Goal: Find specific page/section: Find specific page/section

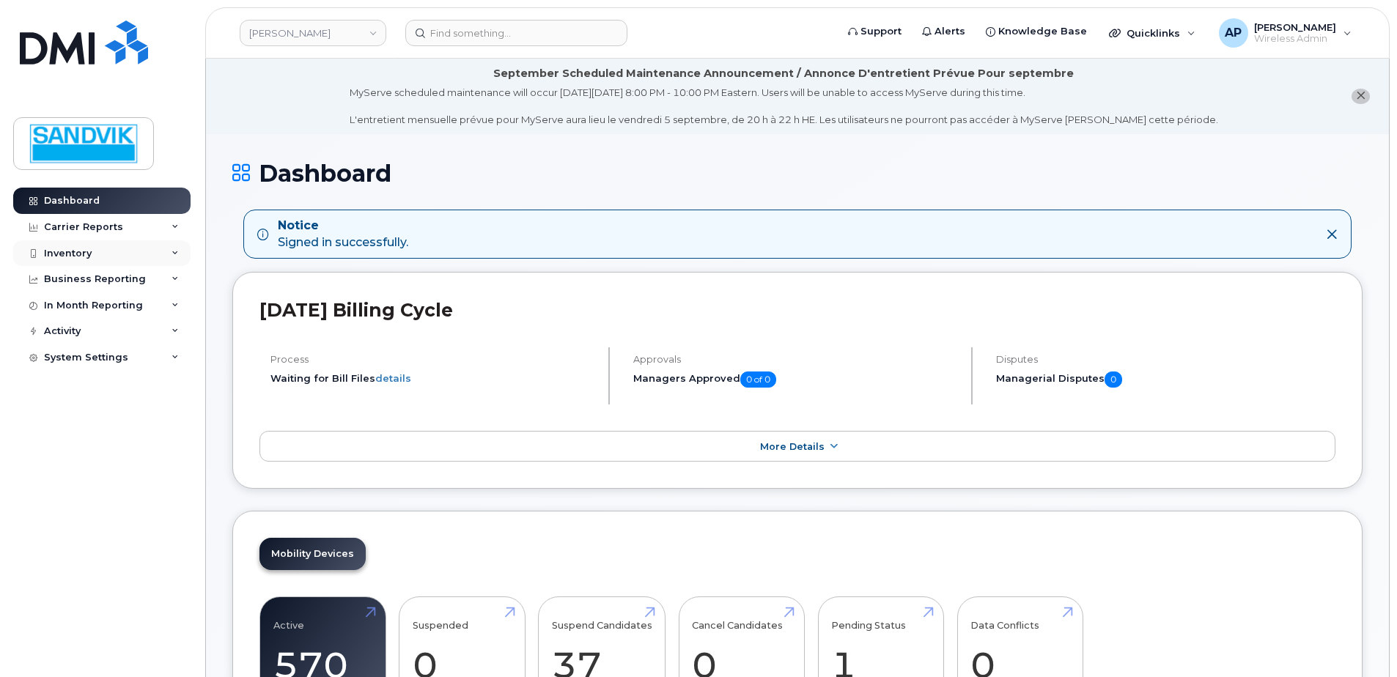
click at [100, 259] on div "Inventory" at bounding box center [101, 253] width 177 height 26
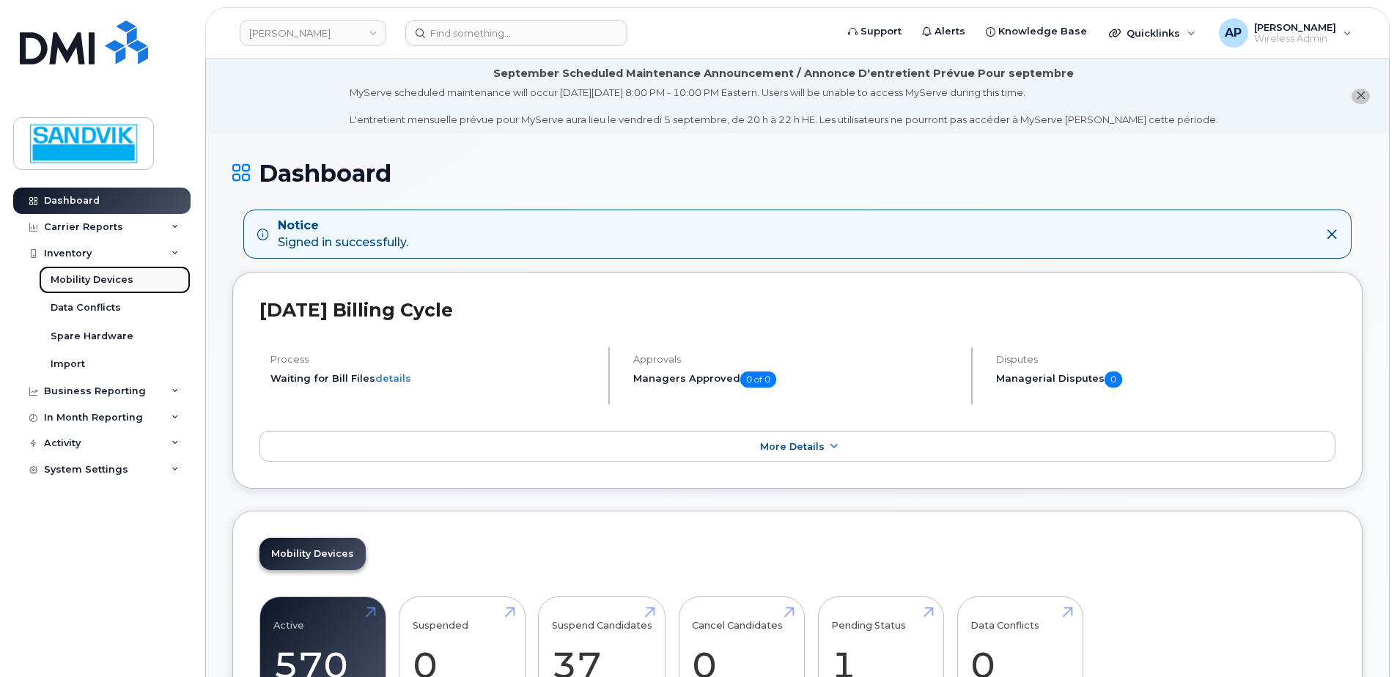
click at [105, 277] on div "Mobility Devices" at bounding box center [92, 279] width 83 height 13
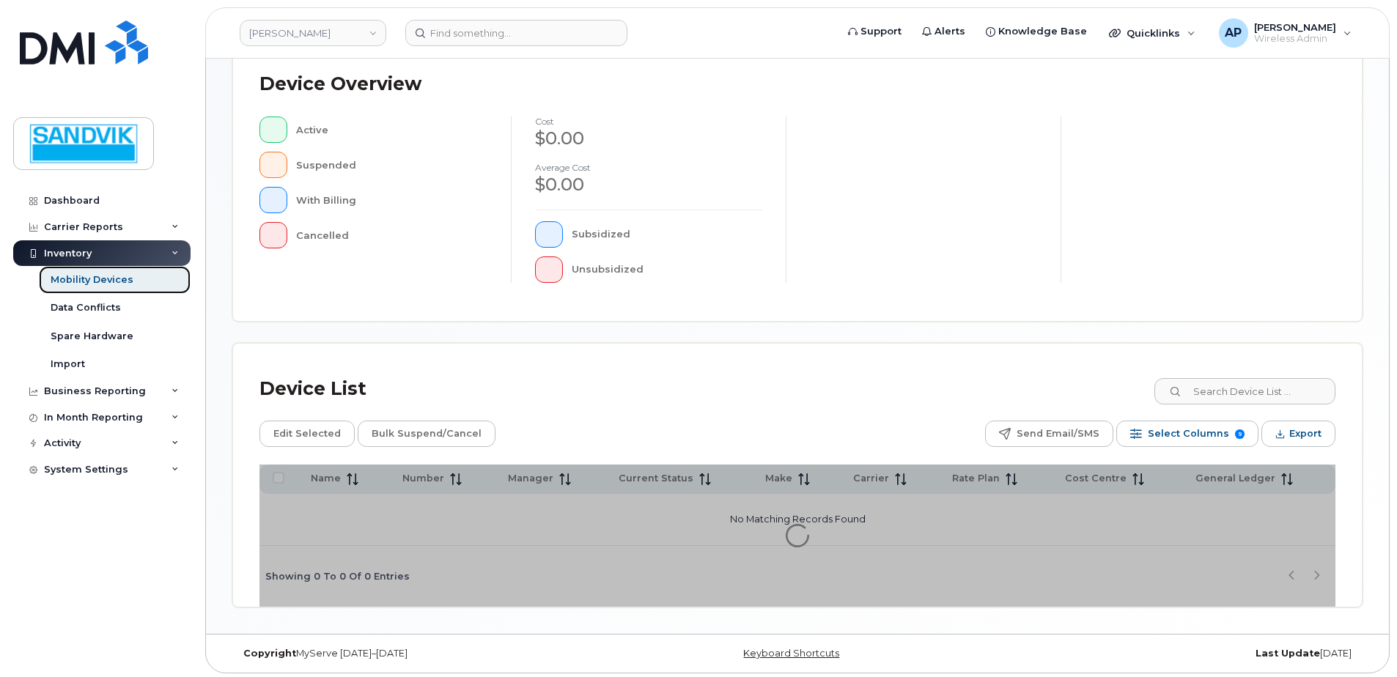
scroll to position [331, 0]
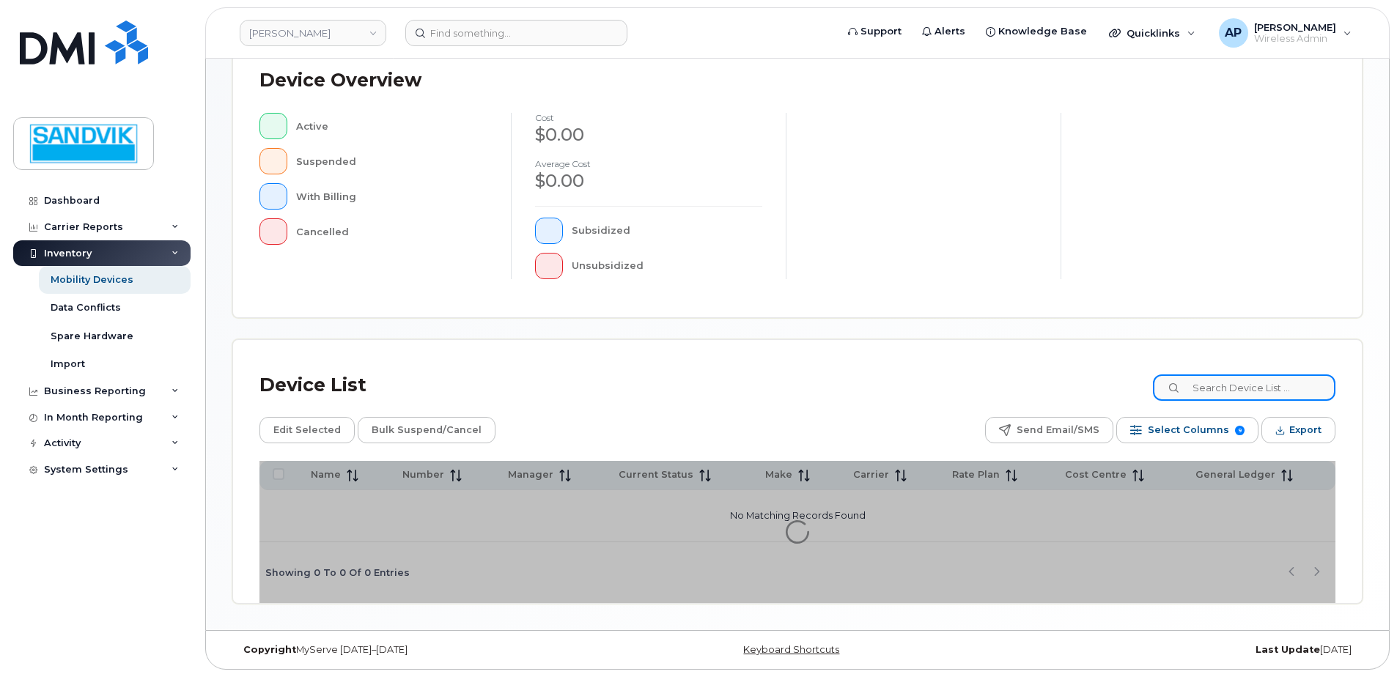
click at [1199, 391] on input at bounding box center [1244, 388] width 183 height 26
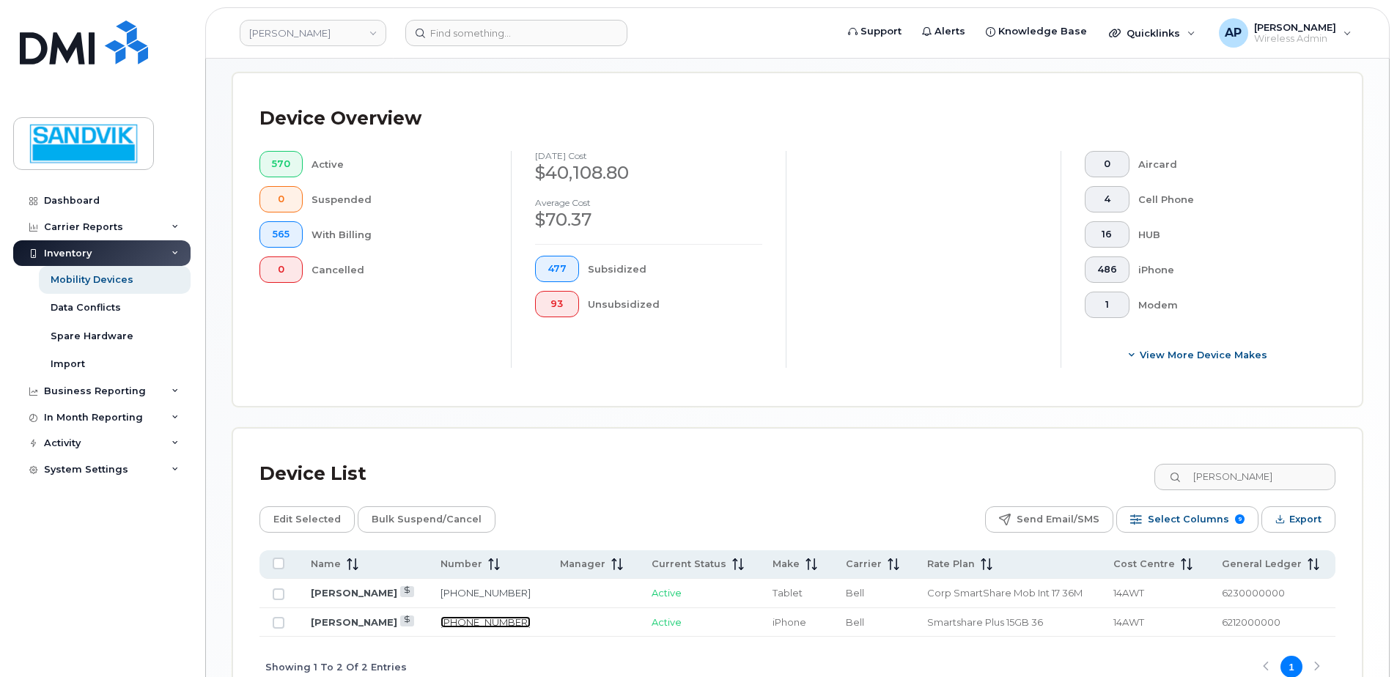
click at [468, 624] on link "780-238-2455" at bounding box center [486, 622] width 90 height 12
drag, startPoint x: 1247, startPoint y: 476, endPoint x: 1153, endPoint y: 476, distance: 93.8
click at [1153, 476] on div "Device List darryl" at bounding box center [797, 474] width 1076 height 38
type input "mika"
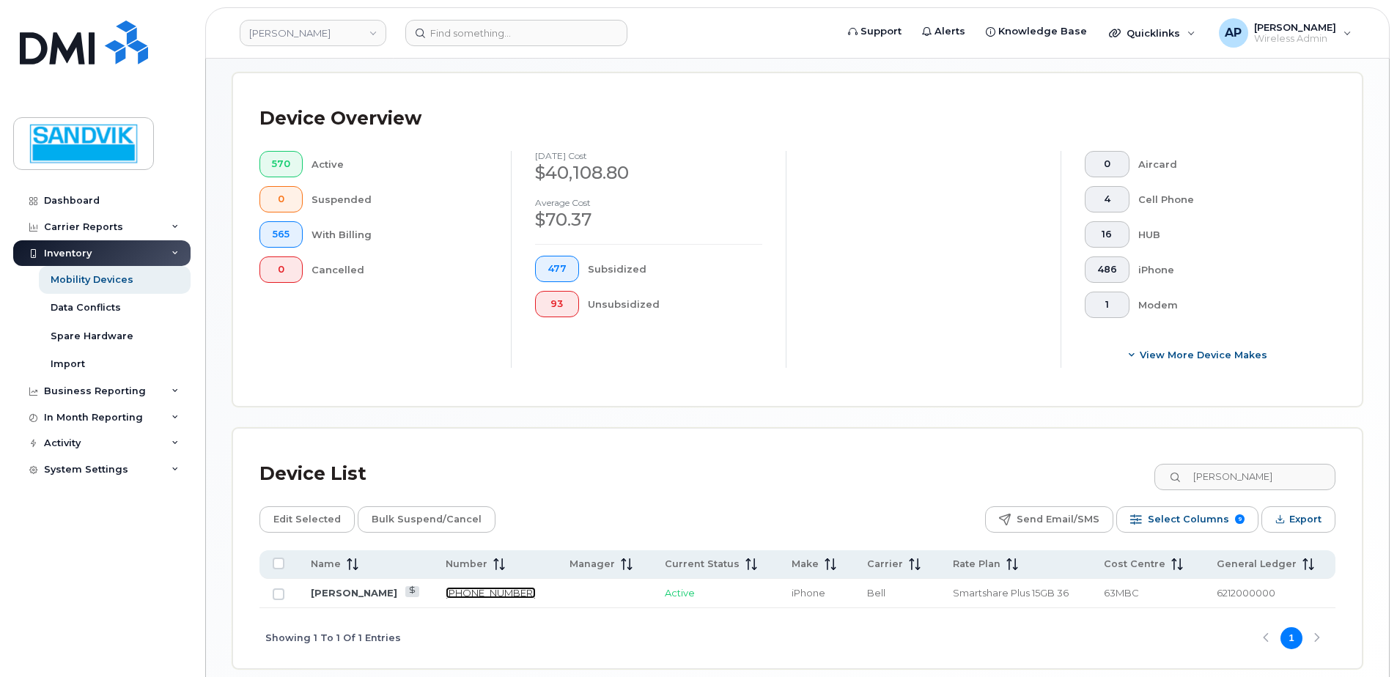
click at [474, 589] on link "819-355-0455" at bounding box center [491, 593] width 90 height 12
